Goal: Obtain resource: Download file/media

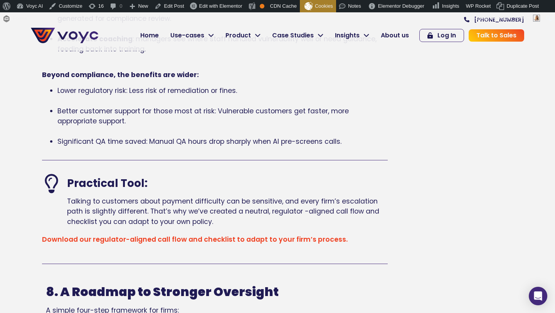
scroll to position [2070, 0]
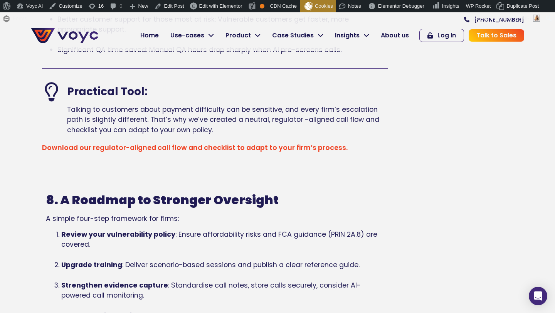
click at [180, 149] on link "Download our regulator-aligned call flow and checklist to adapt to your firm’s …" at bounding box center [195, 147] width 306 height 9
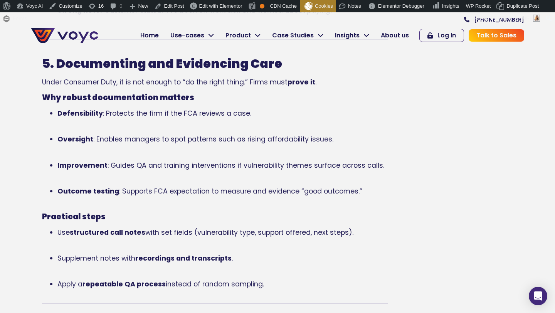
scroll to position [1317, 0]
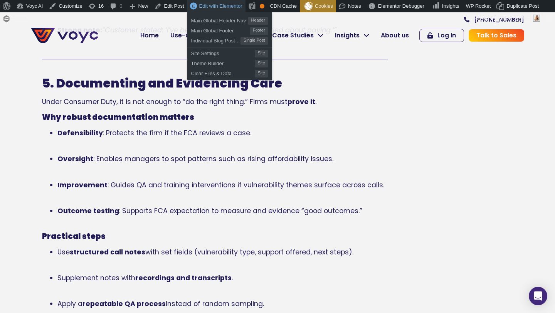
click at [210, 5] on span "Edit with Elementor" at bounding box center [220, 6] width 43 height 6
